Goal: Task Accomplishment & Management: Use online tool/utility

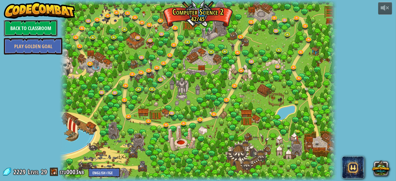
drag, startPoint x: 24, startPoint y: 23, endPoint x: 30, endPoint y: 32, distance: 10.2
click at [30, 32] on link "Back to Classroom" at bounding box center [31, 28] width 54 height 17
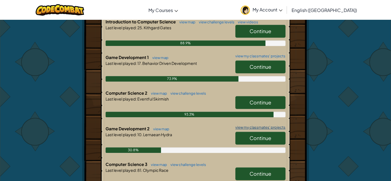
scroll to position [154, 0]
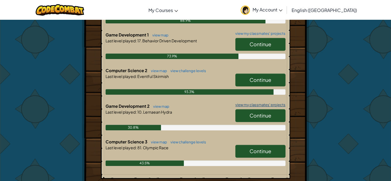
click at [260, 103] on link "view my classmates' projects" at bounding box center [258, 105] width 53 height 4
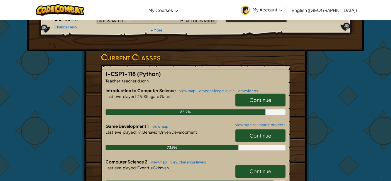
scroll to position [124, 0]
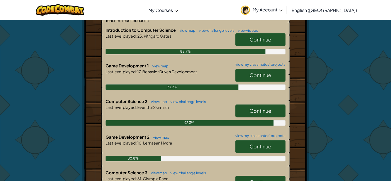
click at [260, 151] on link "Continue" at bounding box center [260, 146] width 50 height 13
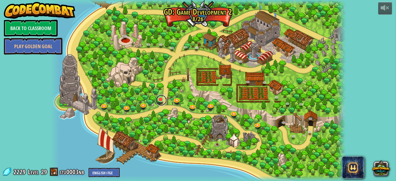
click at [161, 100] on link at bounding box center [161, 100] width 11 height 11
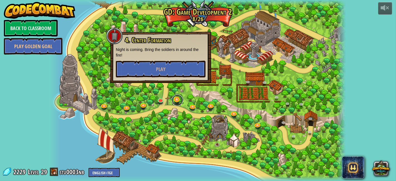
click at [180, 98] on link at bounding box center [177, 100] width 11 height 11
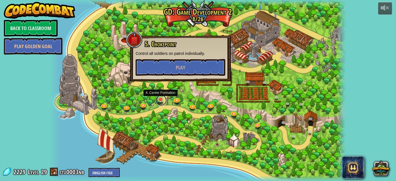
click at [157, 100] on link at bounding box center [161, 100] width 11 height 11
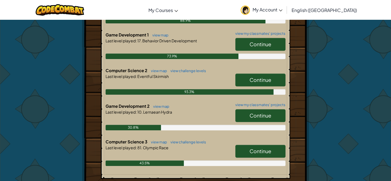
scroll to position [247, 0]
